Goal: Information Seeking & Learning: Understand process/instructions

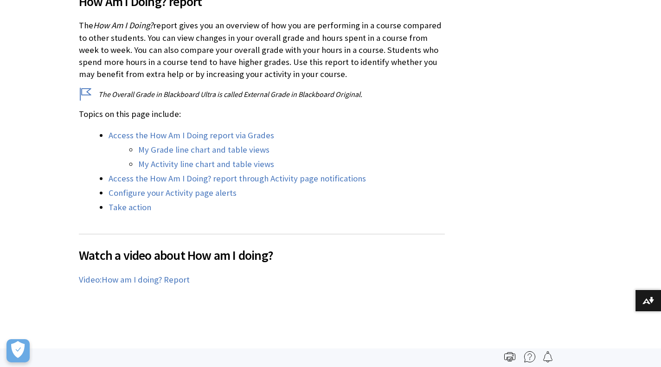
scroll to position [1264, 0]
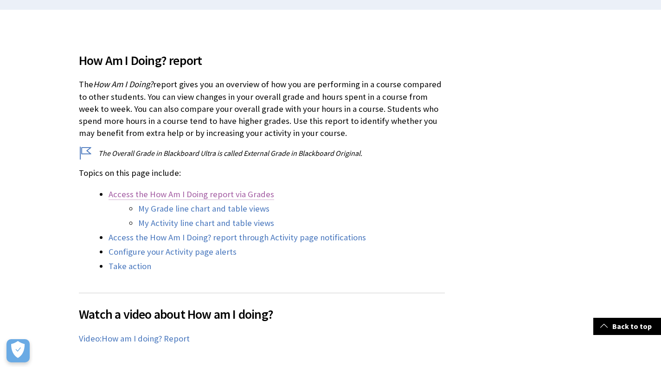
scroll to position [257, 0]
click at [203, 206] on link "My Grade line chart and table views" at bounding box center [203, 208] width 131 height 11
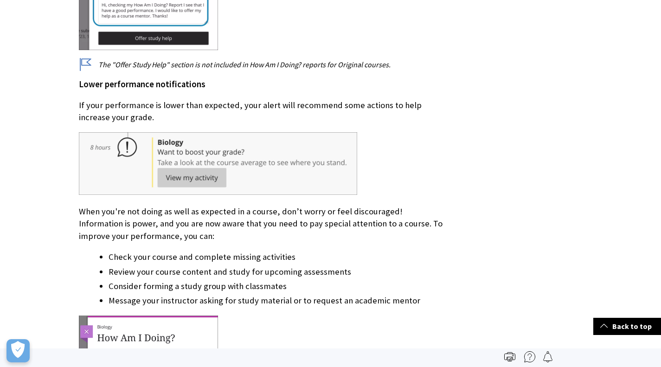
scroll to position [5139, 0]
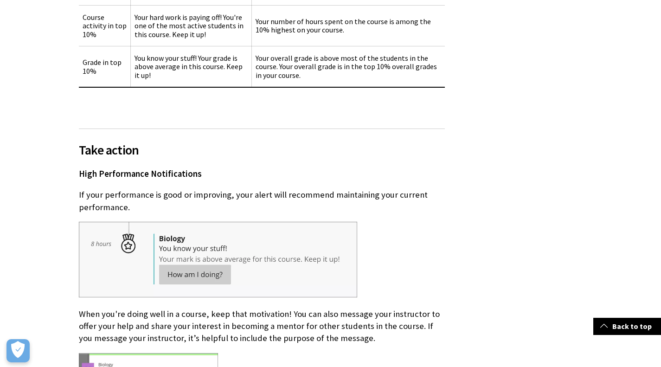
scroll to position [4558, 0]
